Goal: Contribute content: Add original content to the website for others to see

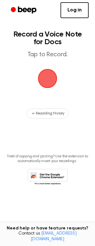
click at [52, 84] on span "button" at bounding box center [47, 78] width 19 height 19
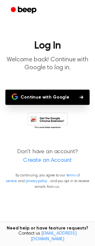
click at [43, 94] on button "Continue with Google" at bounding box center [47, 97] width 85 height 15
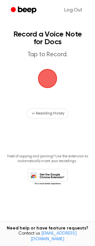
click at [52, 77] on span "button" at bounding box center [48, 79] width 22 height 22
